Goal: Navigation & Orientation: Understand site structure

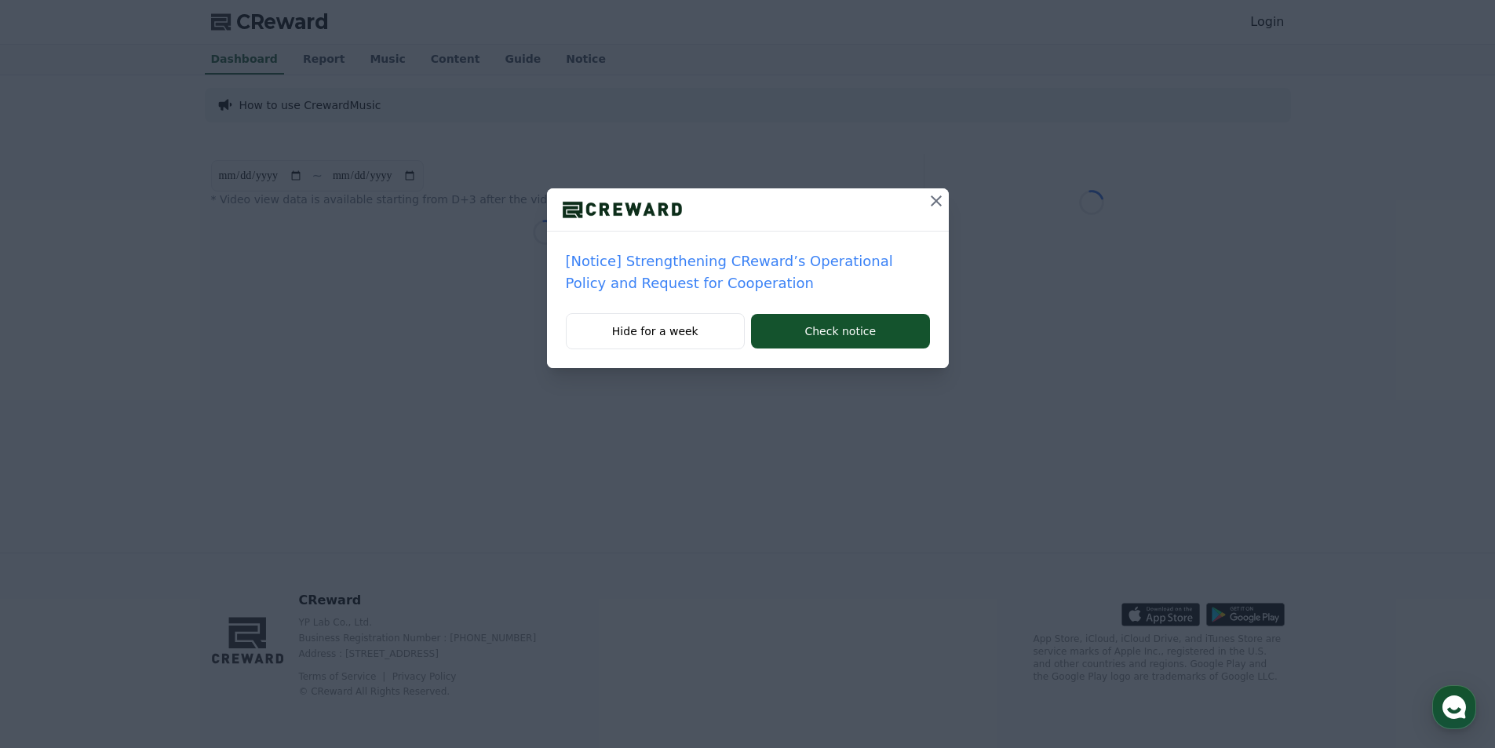
click at [837, 117] on div "[Notice] Strengthening CReward’s Operational Policy and Request for Cooperation…" at bounding box center [747, 196] width 1495 height 393
click at [930, 203] on icon at bounding box center [936, 201] width 19 height 19
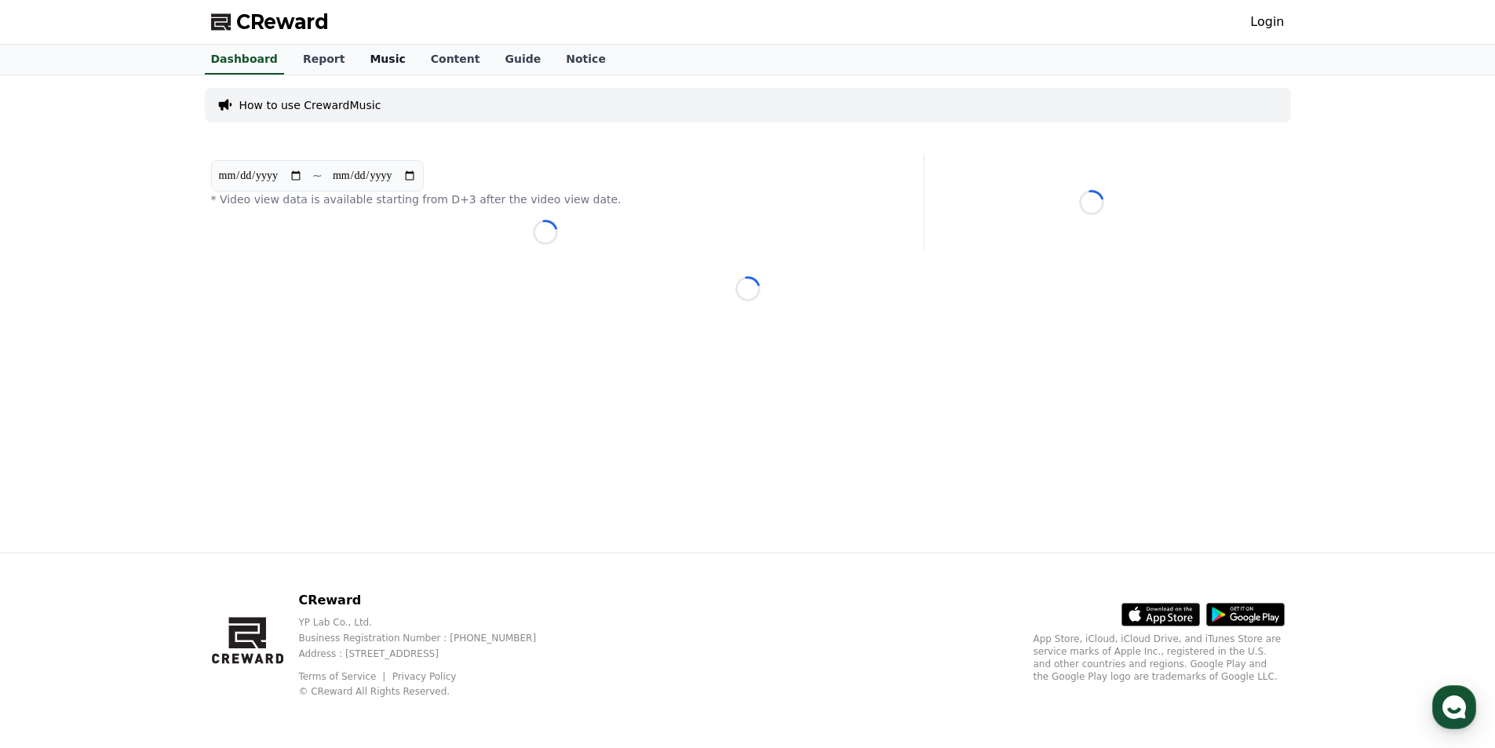
click at [358, 62] on link "Music" at bounding box center [387, 60] width 60 height 30
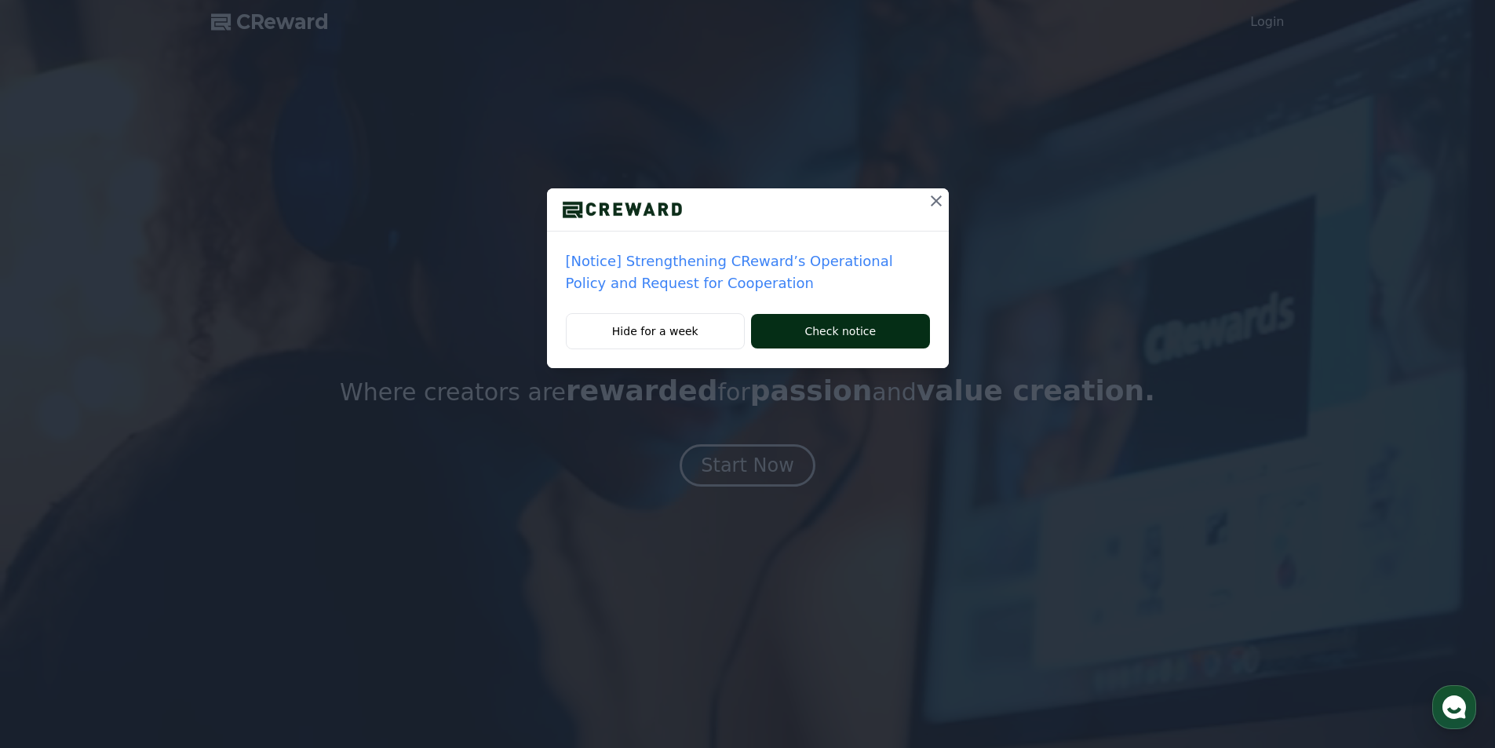
click at [802, 343] on button "Check notice" at bounding box center [840, 331] width 178 height 35
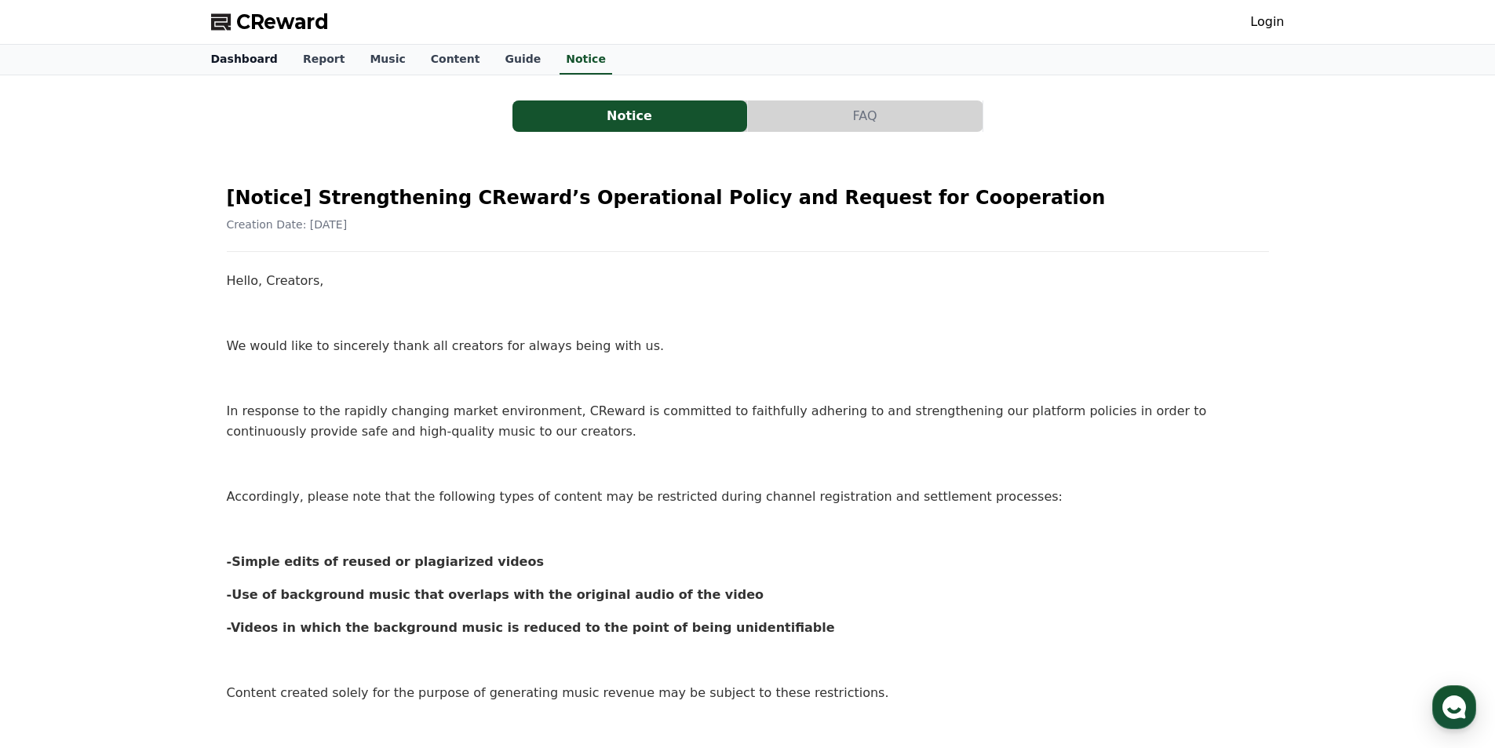
click at [239, 60] on link "Dashboard" at bounding box center [245, 60] width 92 height 30
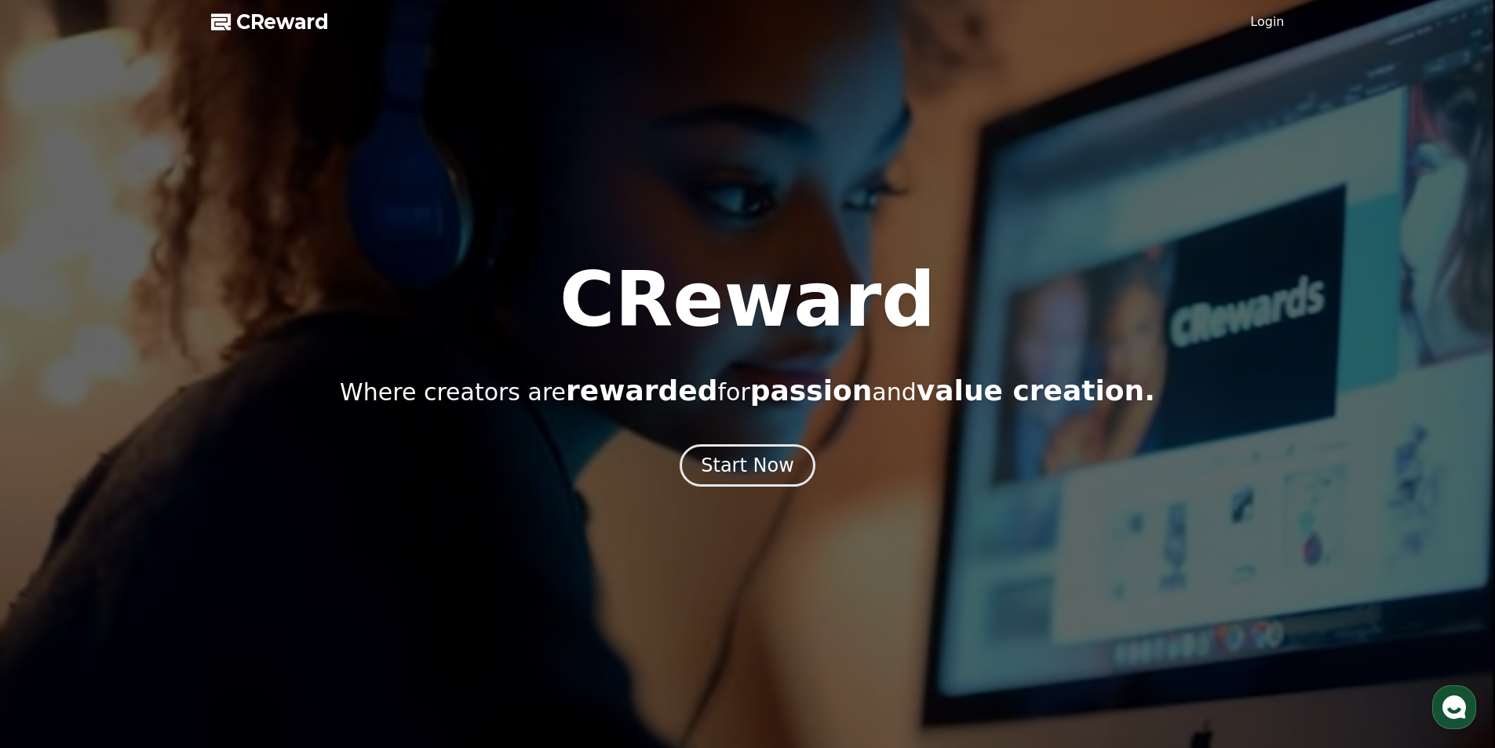
click at [291, 27] on span "CReward" at bounding box center [282, 21] width 93 height 25
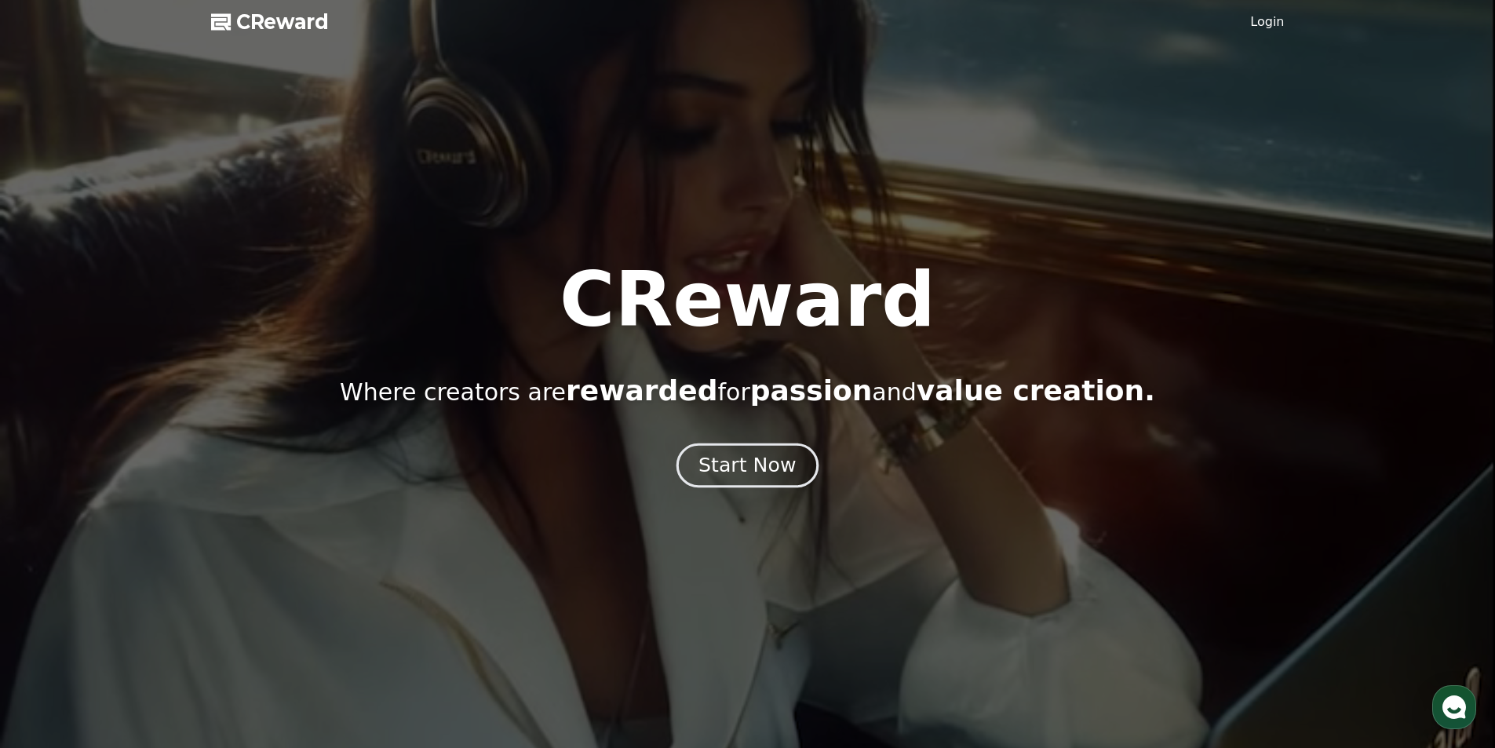
click at [728, 469] on div "Start Now" at bounding box center [747, 465] width 97 height 27
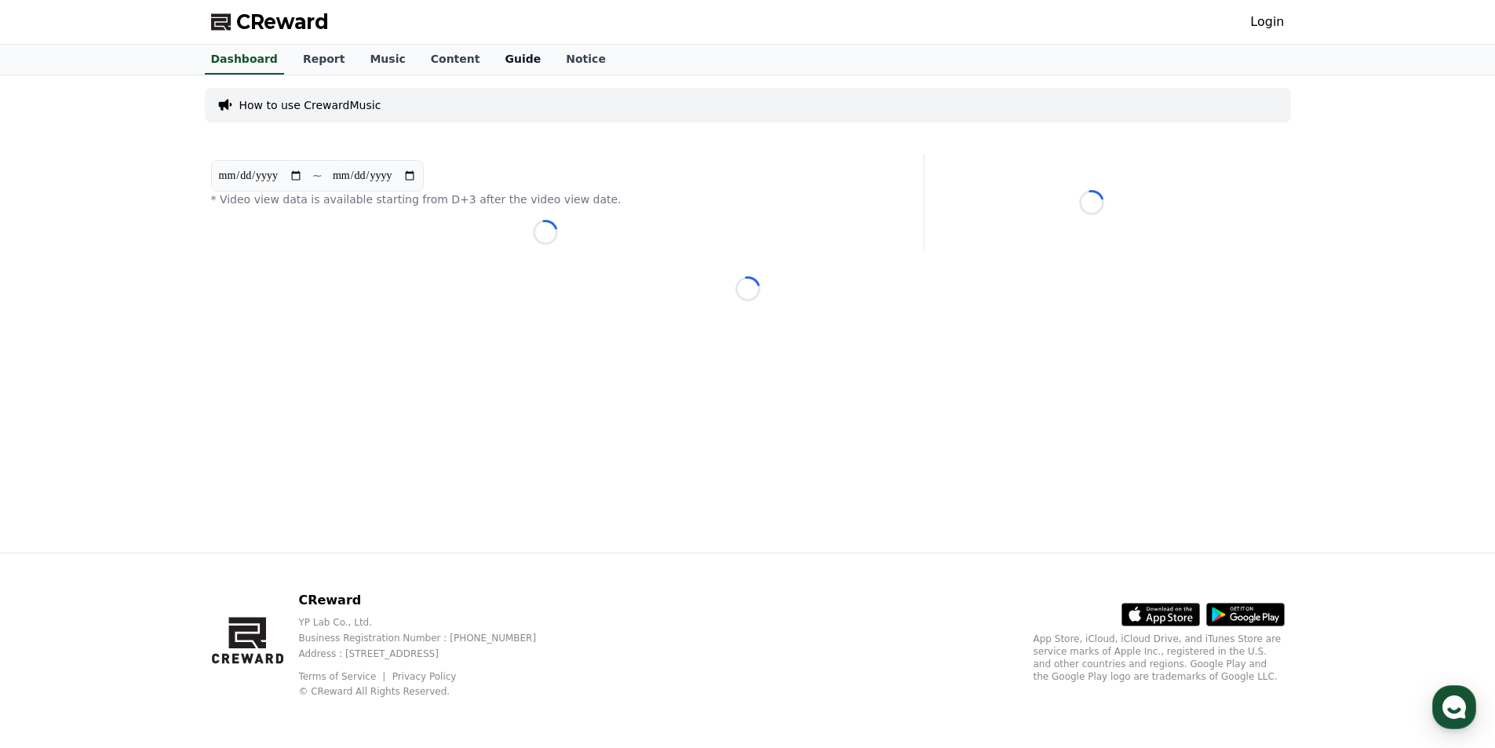
click at [495, 60] on link "Guide" at bounding box center [522, 60] width 61 height 30
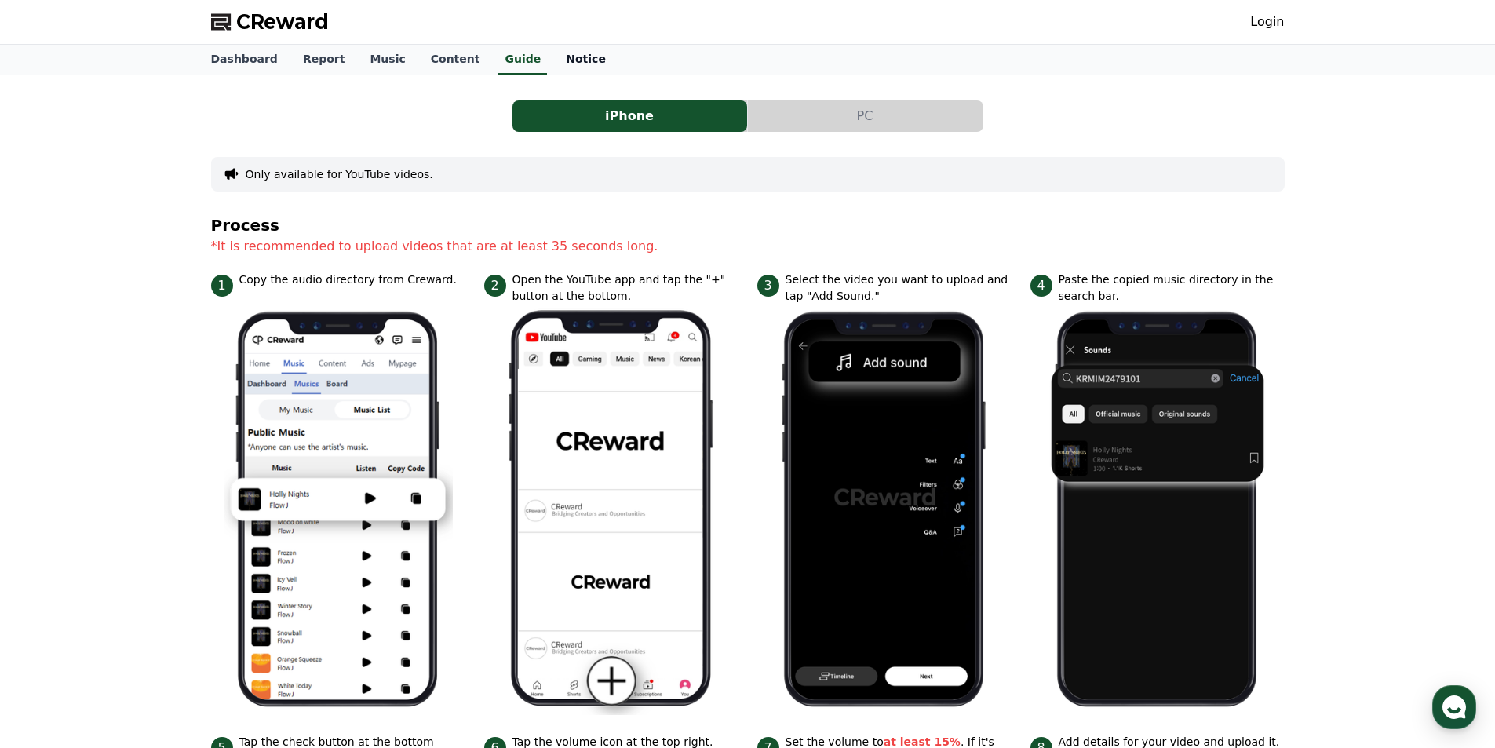
click at [553, 60] on link "Notice" at bounding box center [585, 60] width 65 height 30
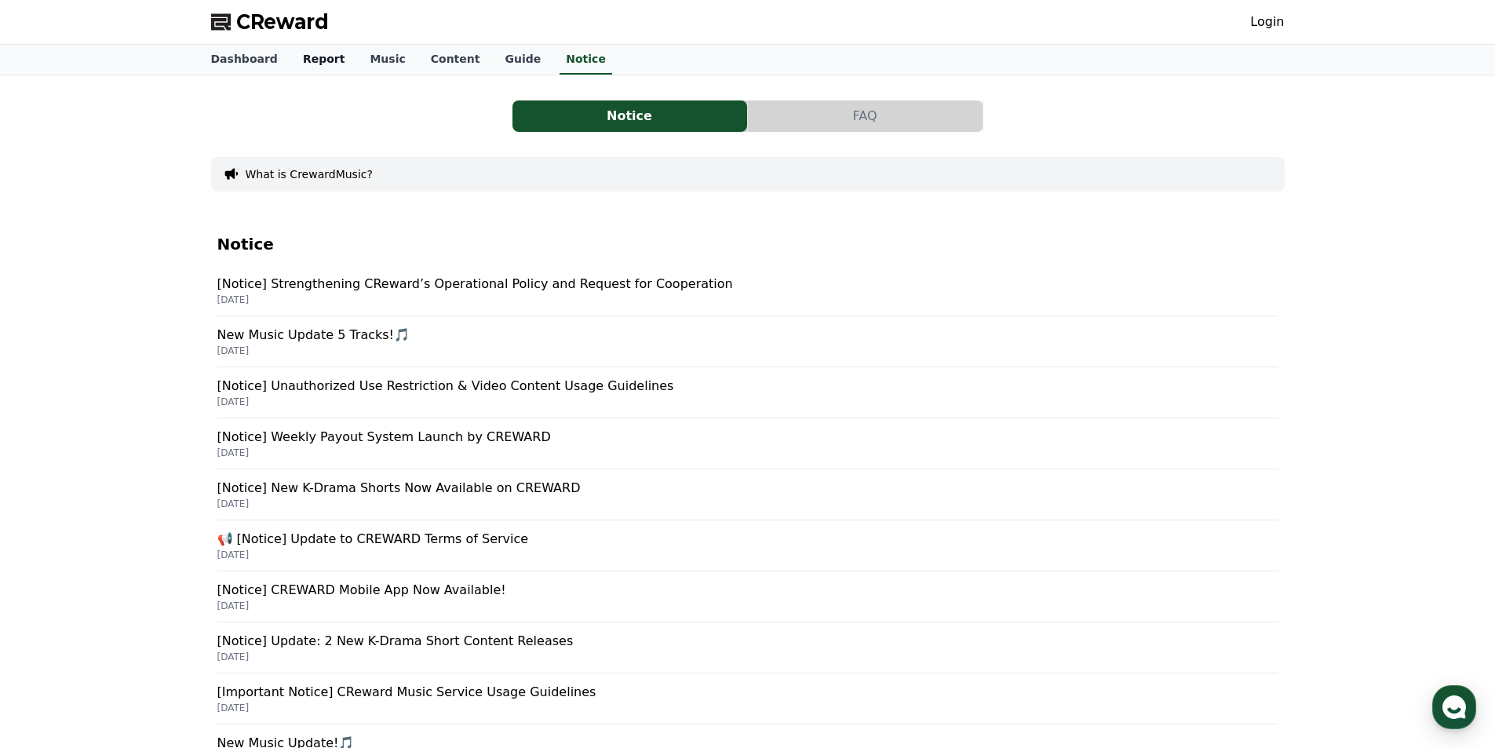
click at [308, 64] on link "Report" at bounding box center [324, 60] width 68 height 30
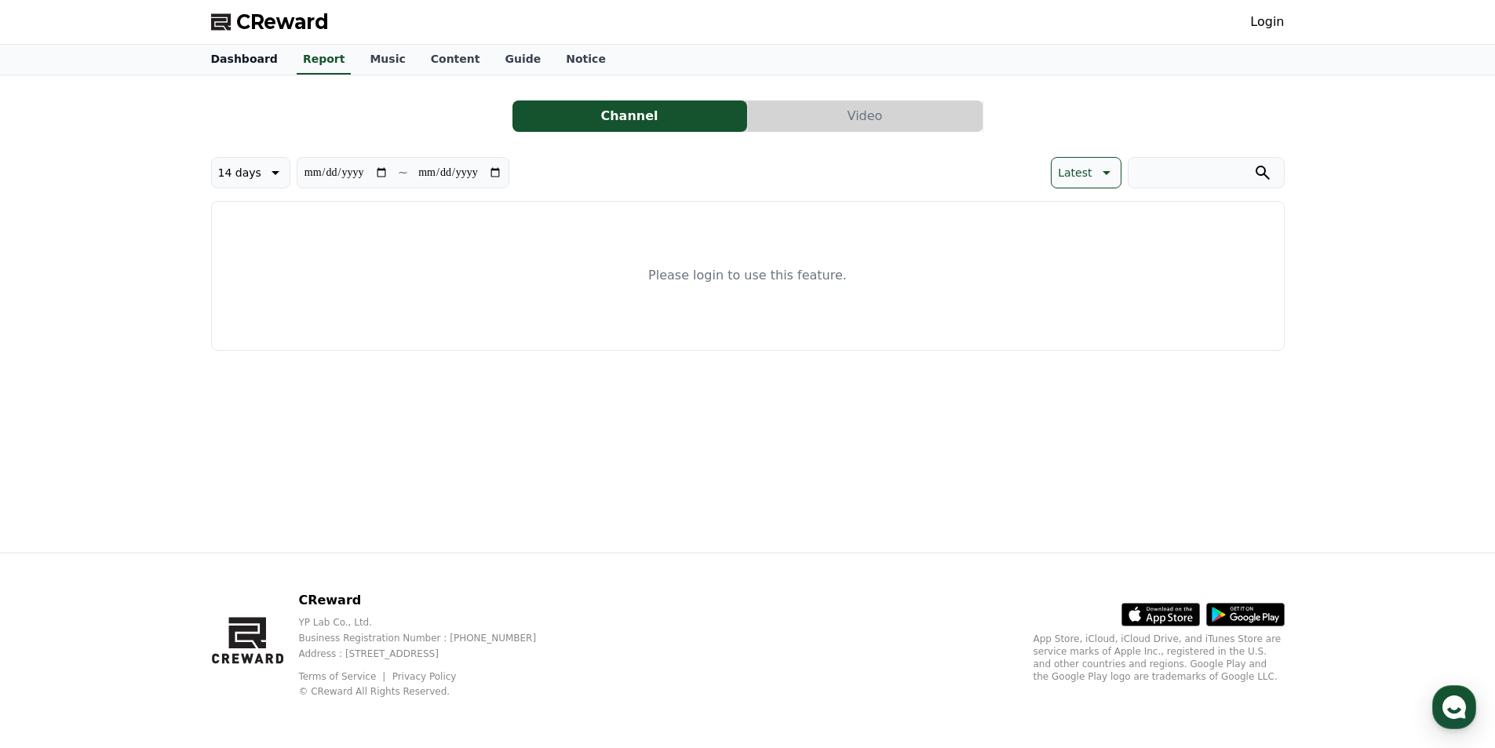
click at [230, 60] on link "Dashboard" at bounding box center [245, 60] width 92 height 30
